Goal: Task Accomplishment & Management: Complete application form

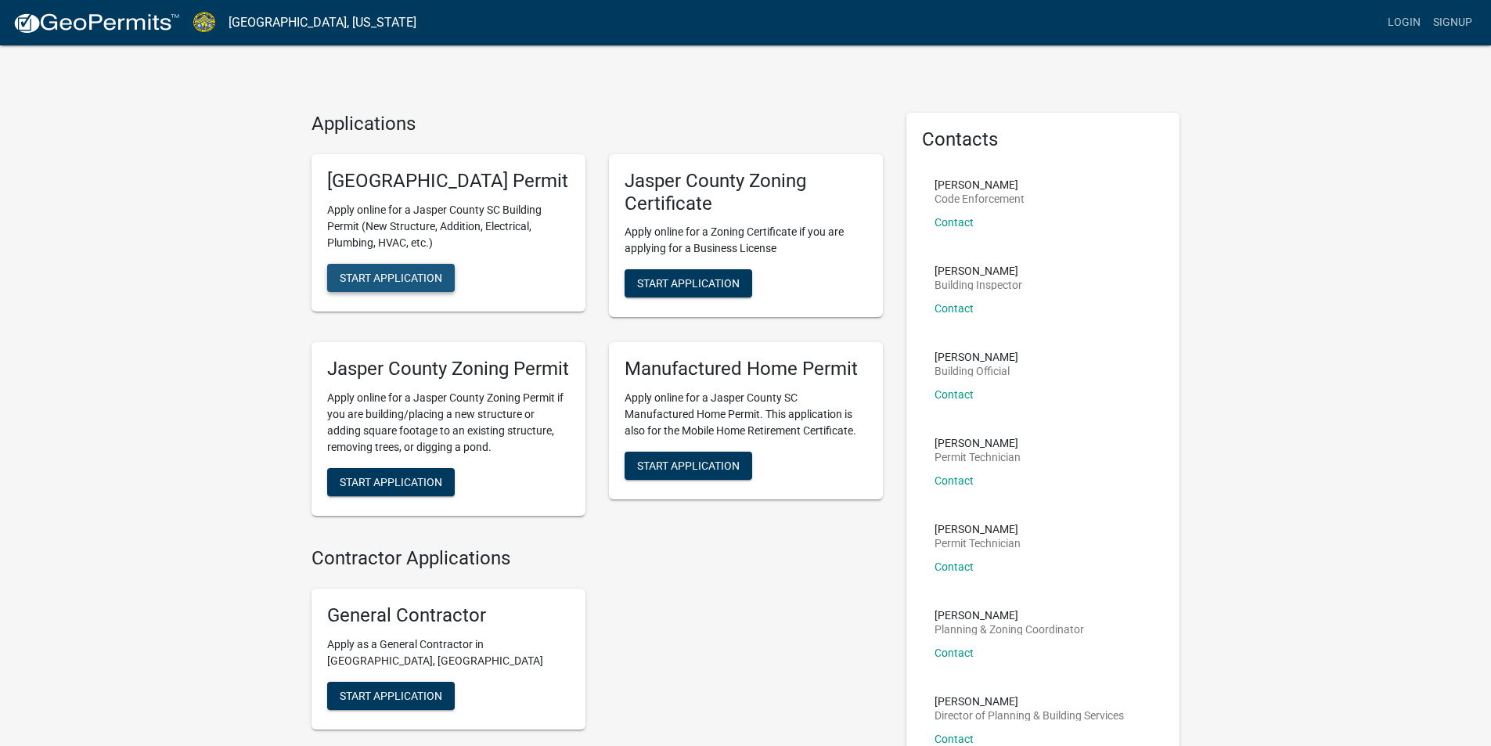
click at [405, 283] on span "Start Application" at bounding box center [391, 277] width 103 height 13
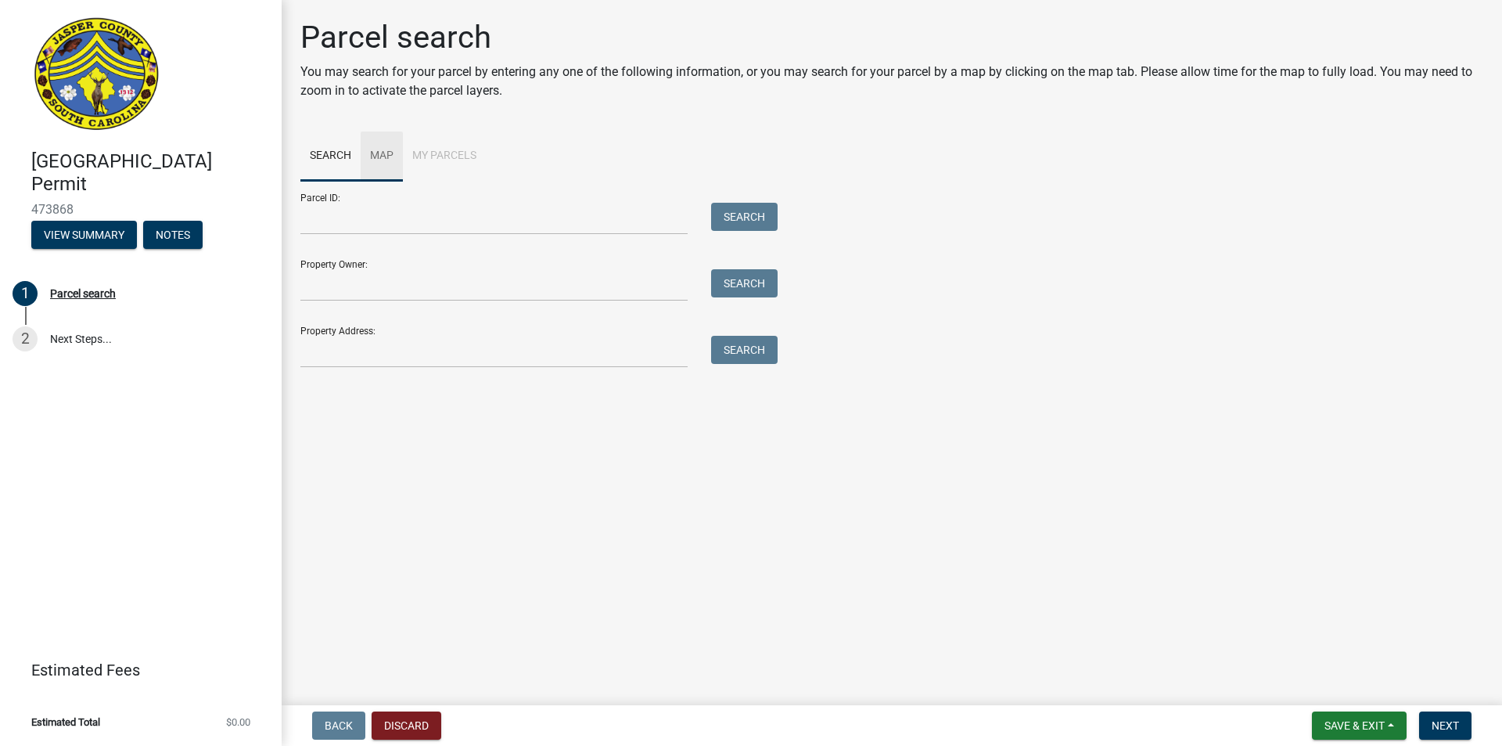
click at [383, 155] on link "Map" at bounding box center [382, 156] width 42 height 50
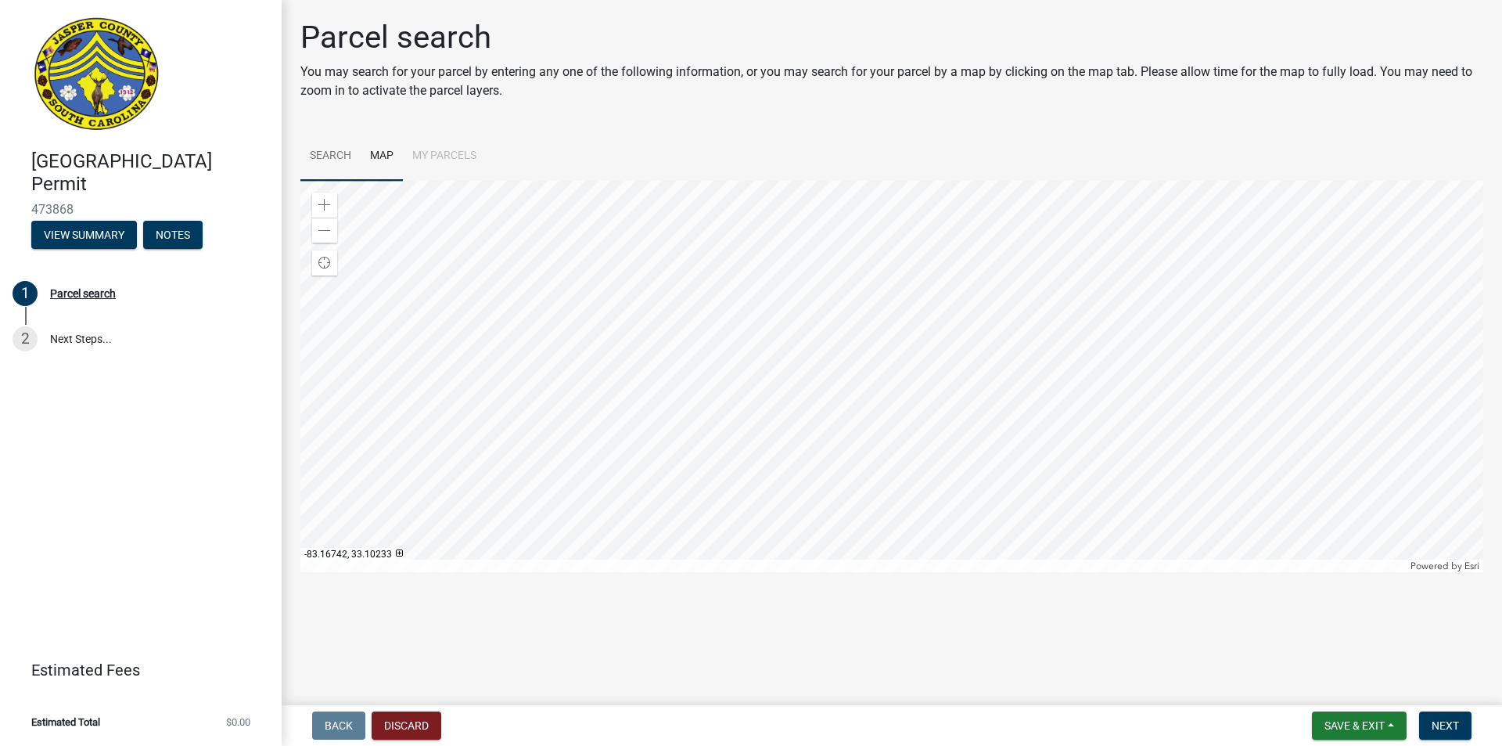
click at [324, 157] on link "Search" at bounding box center [330, 156] width 60 height 50
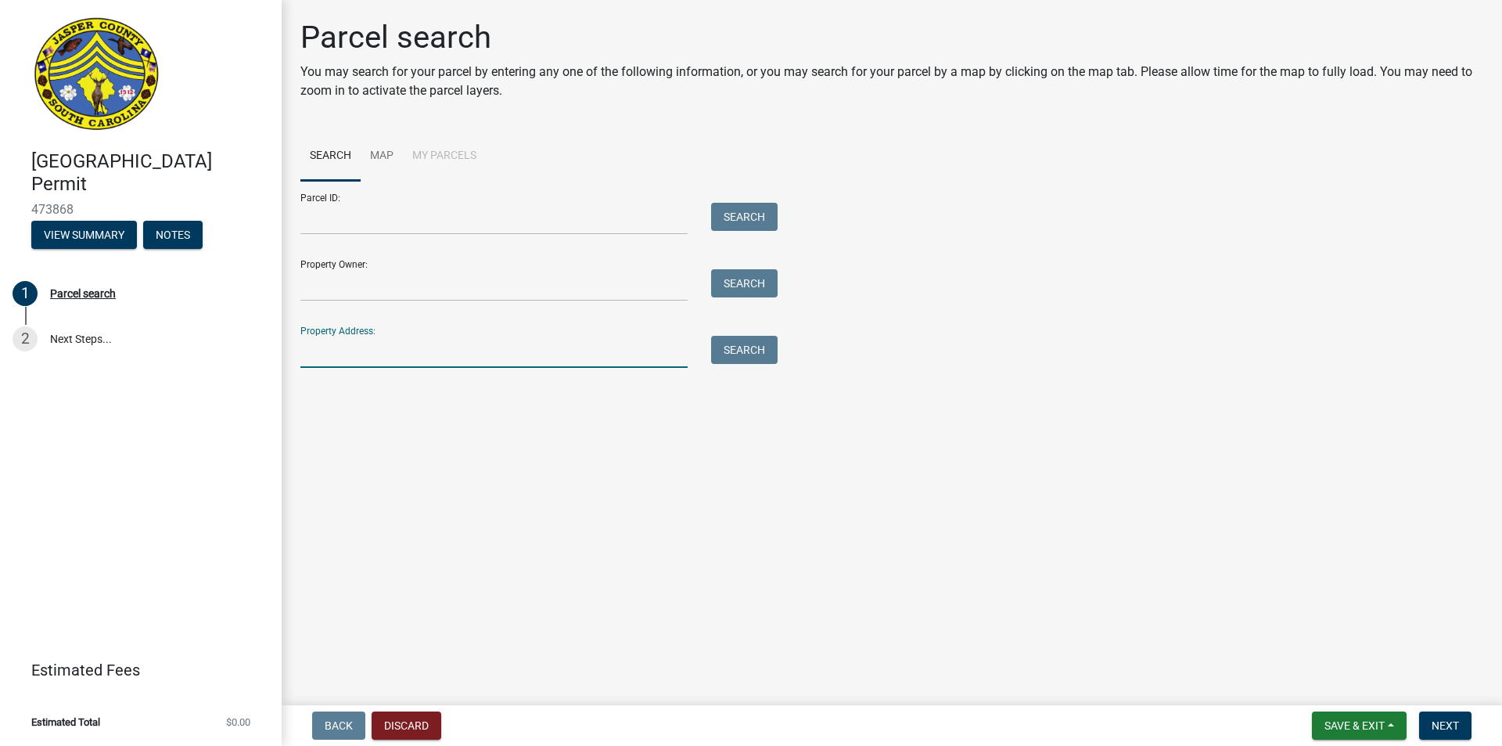
click at [348, 357] on input "Property Address:" at bounding box center [493, 352] width 387 height 32
type input "[STREET_ADDRESS]"
click at [754, 359] on button "Search" at bounding box center [744, 350] width 67 height 28
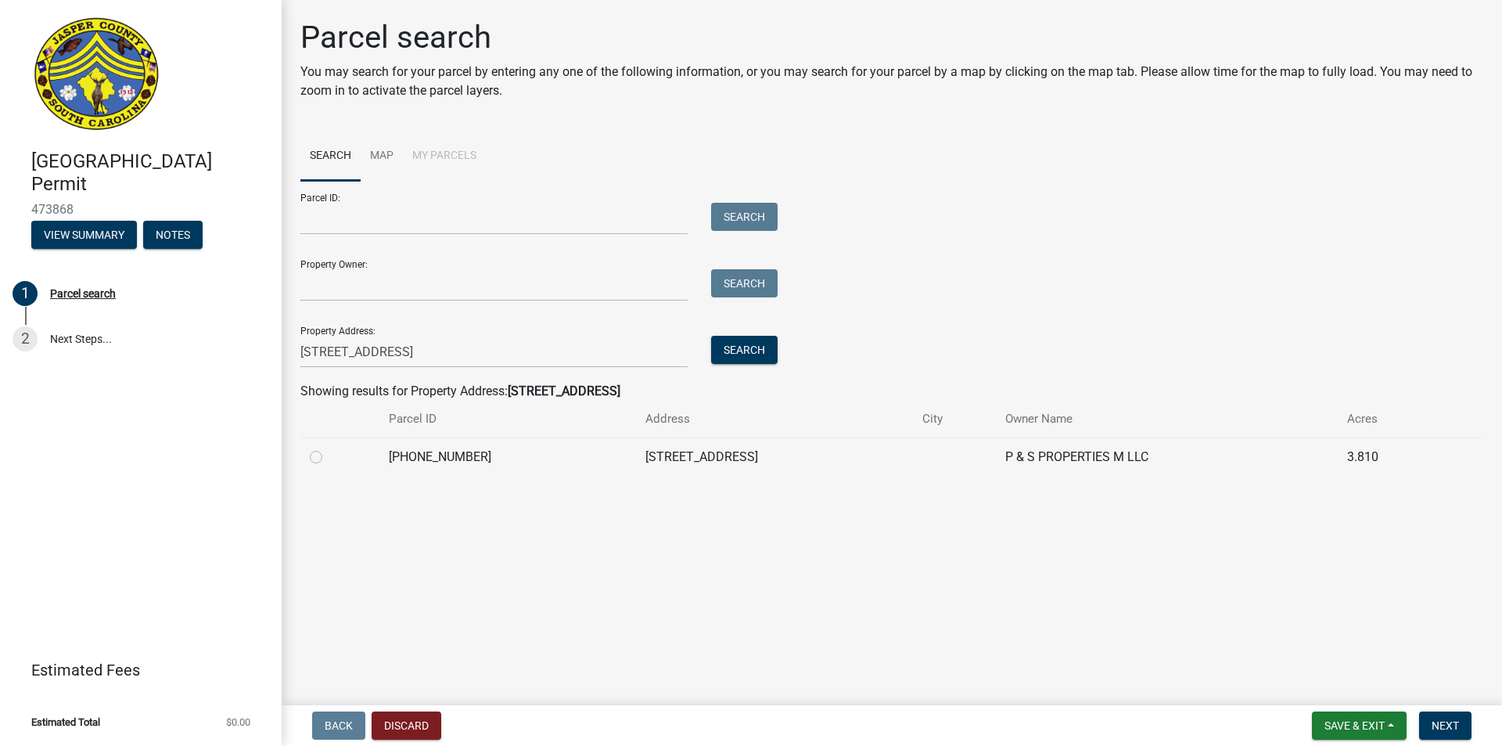
click at [329, 448] on label at bounding box center [329, 448] width 0 height 0
click at [329, 458] on input "radio" at bounding box center [334, 453] width 10 height 10
radio input "true"
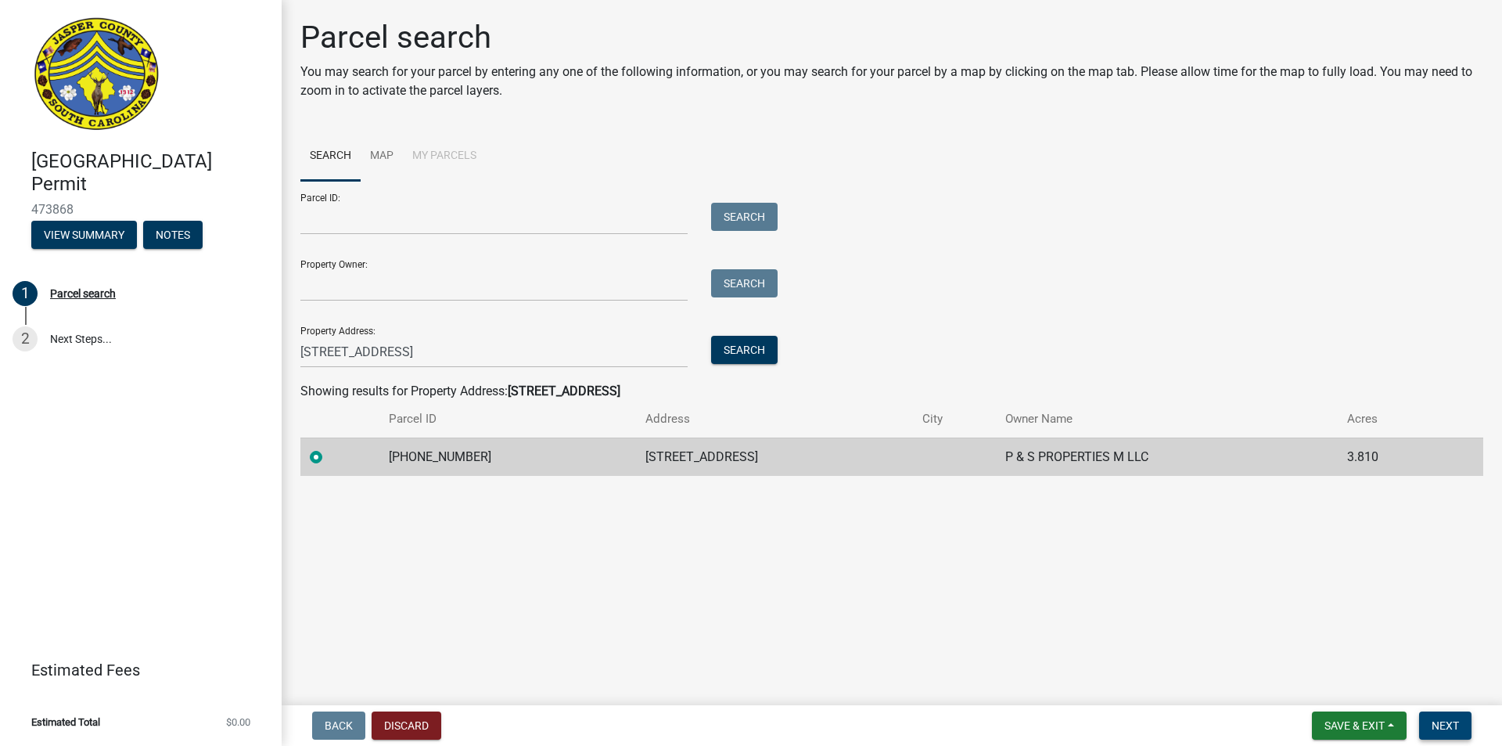
click at [1447, 726] on span "Next" at bounding box center [1445, 725] width 27 height 13
